Goal: Information Seeking & Learning: Check status

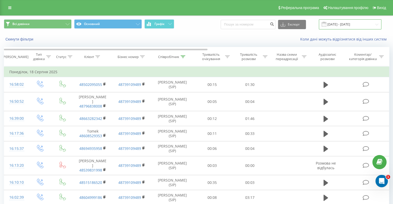
click at [267, 23] on input "[DATE] - [DATE]" at bounding box center [350, 24] width 62 height 10
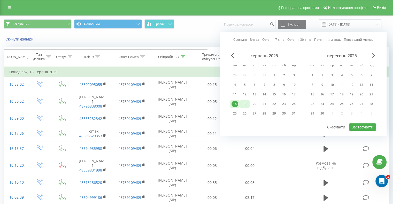
click at [243, 103] on div "19" at bounding box center [244, 104] width 7 height 7
click at [267, 124] on button "Застосувати" at bounding box center [361, 126] width 27 height 7
type input "[DATE] - [DATE]"
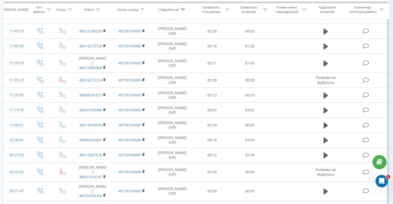
scroll to position [533, 0]
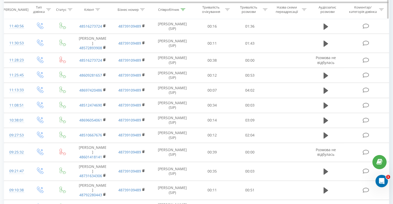
click at [184, 11] on icon at bounding box center [182, 9] width 5 height 3
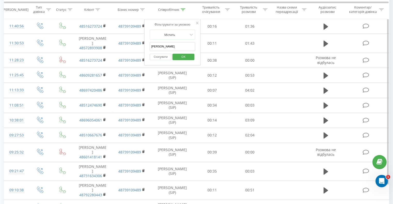
click at [165, 46] on input "[PERSON_NAME]" at bounding box center [171, 46] width 45 height 9
click at [189, 55] on span "OK" at bounding box center [183, 57] width 14 height 8
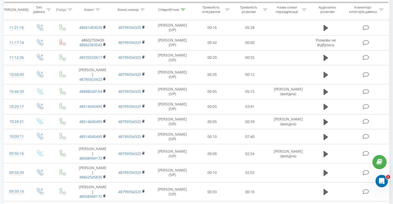
scroll to position [806, 0]
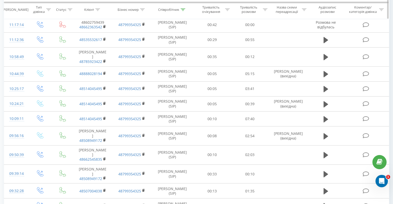
click at [184, 10] on icon at bounding box center [182, 9] width 5 height 3
click at [166, 46] on input "кирил" at bounding box center [171, 46] width 45 height 9
click at [182, 56] on span "OK" at bounding box center [183, 57] width 14 height 8
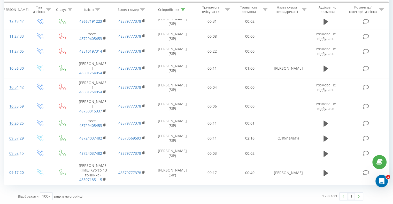
scroll to position [428, 0]
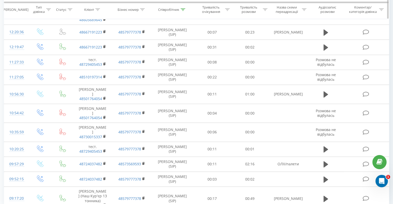
click at [181, 11] on div at bounding box center [182, 9] width 5 height 4
click at [166, 45] on input "[PERSON_NAME]" at bounding box center [171, 46] width 45 height 9
click at [178, 58] on span "OK" at bounding box center [183, 57] width 14 height 8
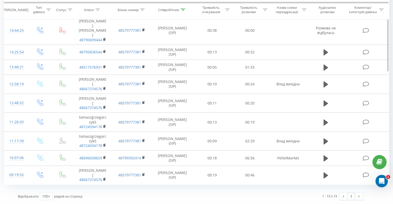
scroll to position [112, 0]
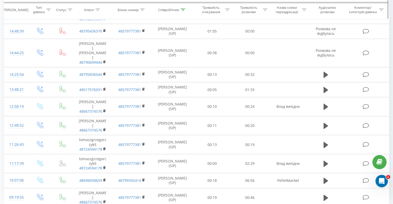
click at [182, 10] on icon at bounding box center [182, 9] width 5 height 3
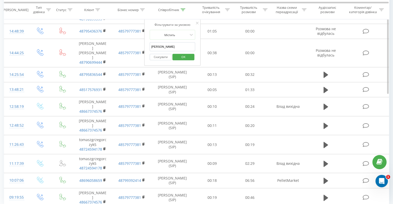
click at [168, 46] on input "[PERSON_NAME]" at bounding box center [171, 46] width 45 height 9
type input "[PERSON_NAME]"
click at [176, 55] on button "OK" at bounding box center [183, 57] width 22 height 6
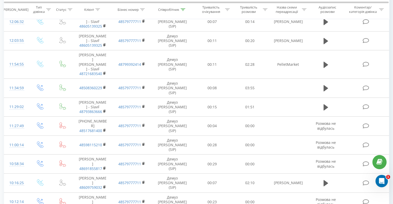
scroll to position [427, 0]
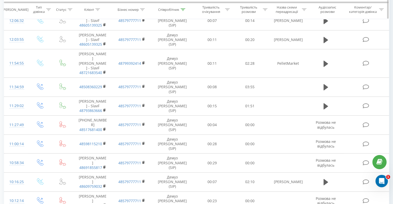
click at [262, 9] on div "Тривалість розмови" at bounding box center [251, 9] width 32 height 9
click at [228, 9] on icon at bounding box center [227, 9] width 5 height 3
click at [264, 9] on icon at bounding box center [265, 9] width 5 height 3
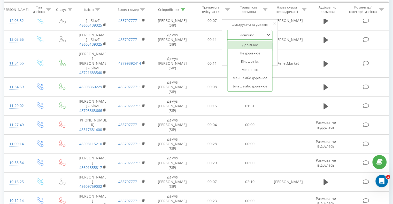
drag, startPoint x: 244, startPoint y: 33, endPoint x: 243, endPoint y: 47, distance: 14.8
click at [244, 33] on div at bounding box center [246, 34] width 37 height 5
click at [241, 62] on div "Більше ніж" at bounding box center [249, 61] width 45 height 8
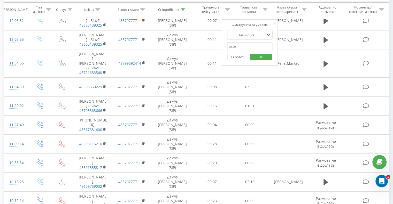
click at [241, 41] on form "option Більше ніж, selected. Більше ніж Скасувати OK" at bounding box center [249, 46] width 45 height 33
click at [241, 45] on input "text" at bounding box center [249, 46] width 45 height 9
type input "00:15"
click at [255, 59] on span "OK" at bounding box center [260, 57] width 14 height 8
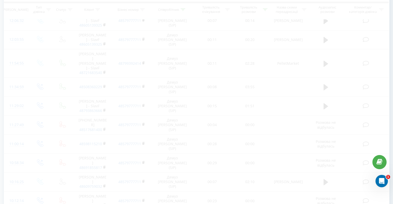
scroll to position [249, 0]
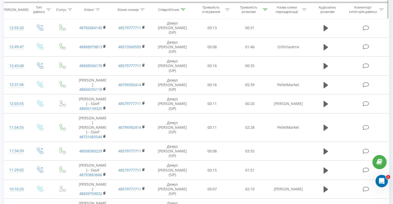
click at [183, 9] on icon at bounding box center [182, 9] width 5 height 3
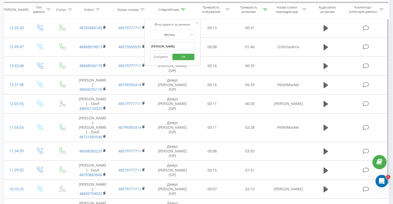
click at [169, 45] on input "[PERSON_NAME]" at bounding box center [171, 46] width 45 height 9
click at [183, 57] on span "OK" at bounding box center [183, 57] width 14 height 8
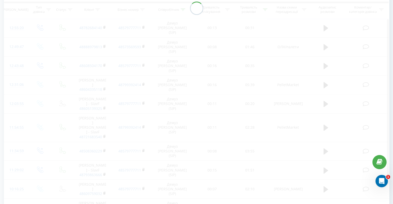
scroll to position [35, 0]
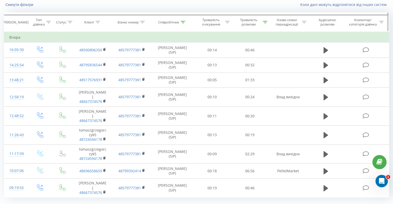
click at [184, 24] on div at bounding box center [182, 22] width 5 height 4
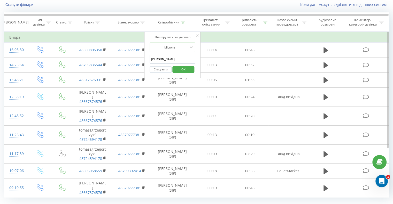
click at [171, 59] on input "[PERSON_NAME]" at bounding box center [171, 59] width 45 height 9
click at [179, 69] on span "OK" at bounding box center [183, 69] width 14 height 8
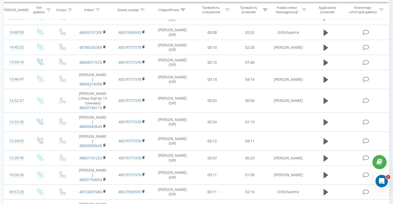
scroll to position [153, 0]
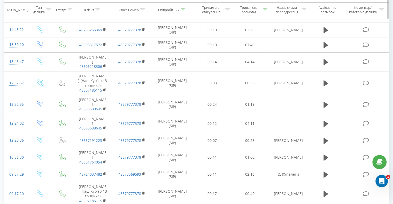
click at [183, 8] on icon at bounding box center [182, 9] width 5 height 3
click at [171, 47] on input "[PERSON_NAME]" at bounding box center [171, 46] width 45 height 9
click at [183, 57] on span "OK" at bounding box center [183, 57] width 14 height 8
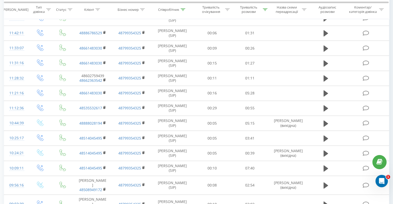
scroll to position [514, 0]
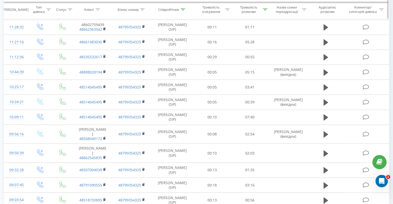
click at [185, 10] on icon at bounding box center [182, 9] width 5 height 3
click at [176, 47] on input "кирил" at bounding box center [171, 46] width 45 height 9
type input "[PERSON_NAME]"
click at [179, 57] on span "OK" at bounding box center [183, 57] width 14 height 8
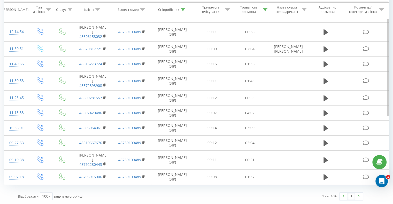
scroll to position [285, 0]
